Goal: Transaction & Acquisition: Book appointment/travel/reservation

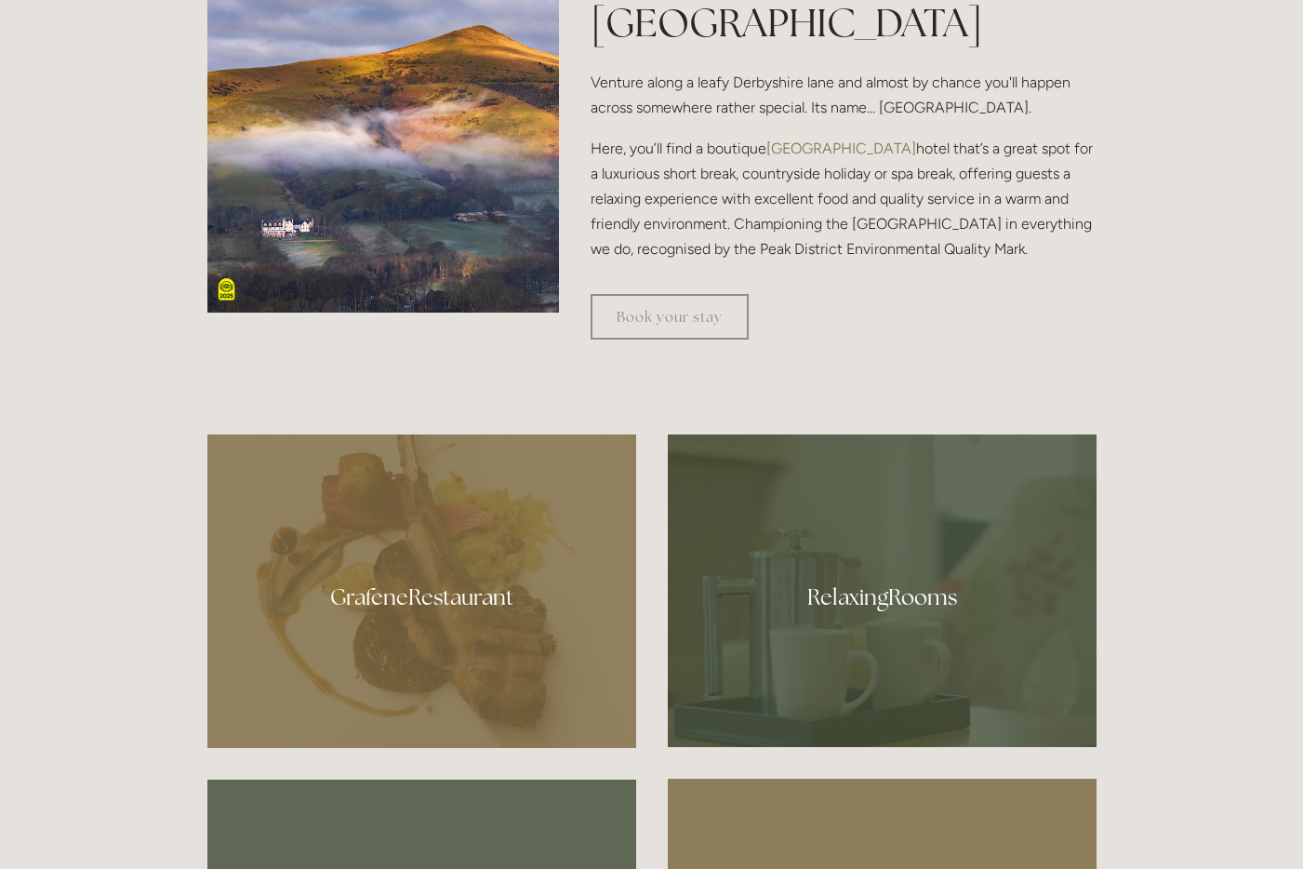
scroll to position [880, 0]
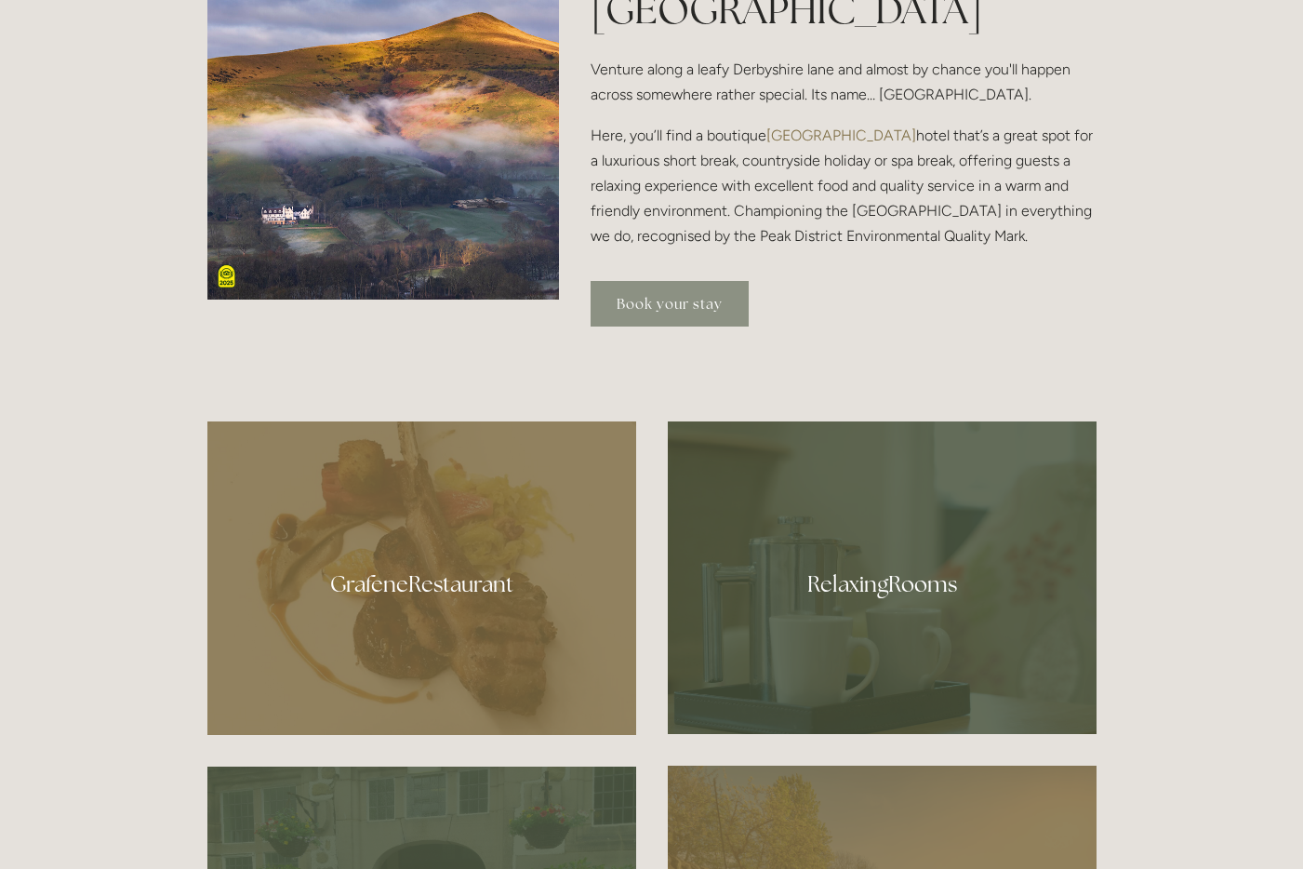
click at [640, 307] on link "Book your stay" at bounding box center [670, 304] width 158 height 46
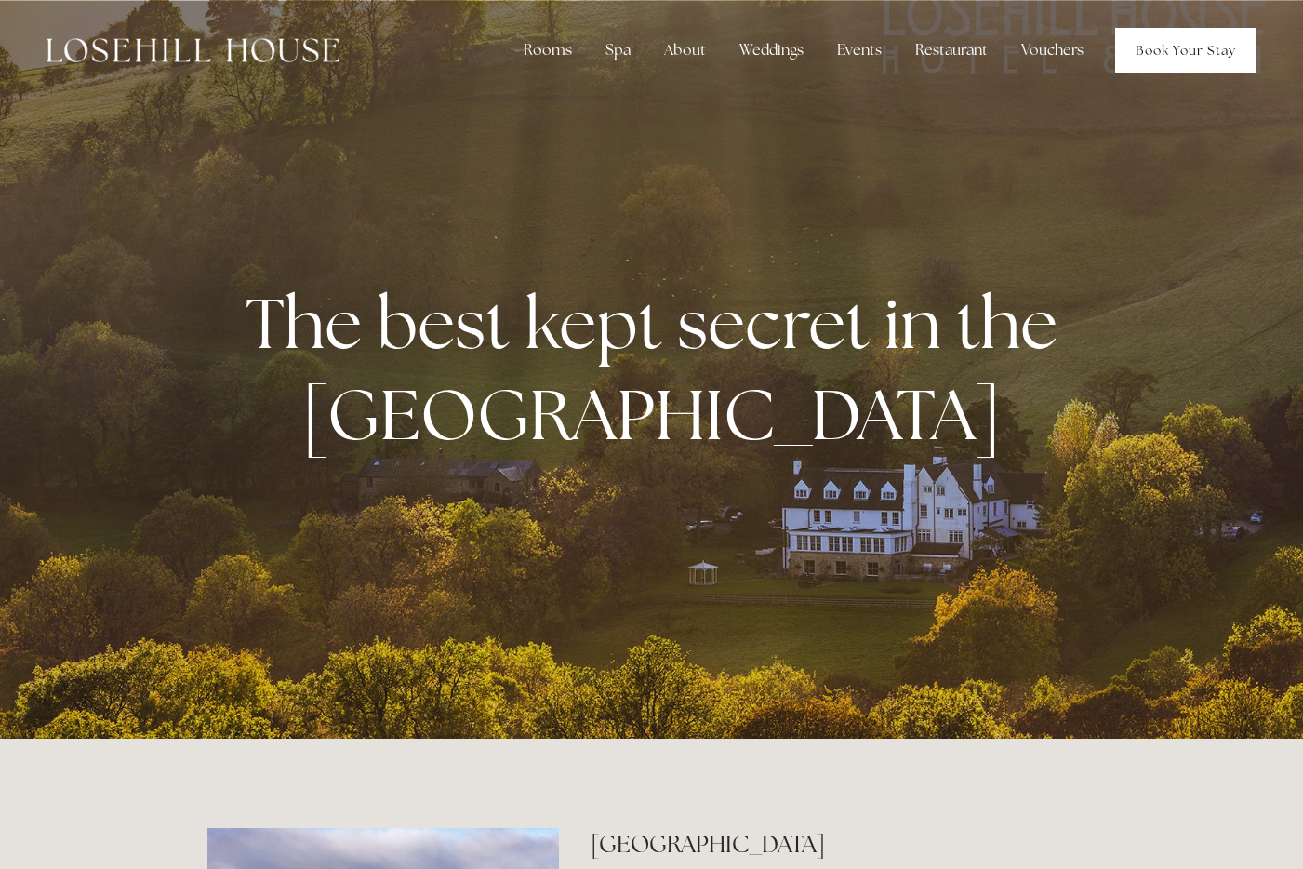
click at [1167, 58] on link "Book Your Stay" at bounding box center [1185, 50] width 141 height 45
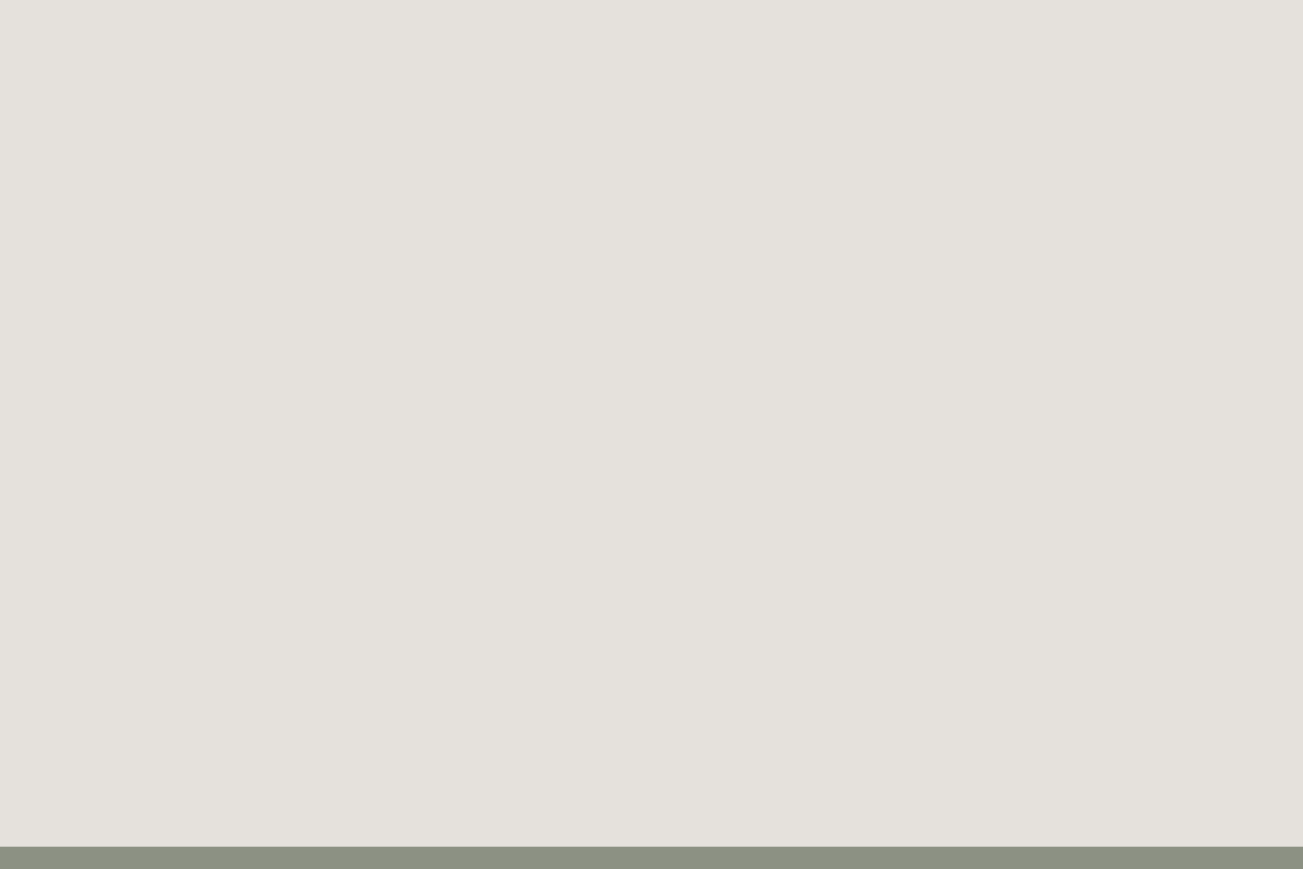
scroll to position [424, 0]
